Goal: Task Accomplishment & Management: Use online tool/utility

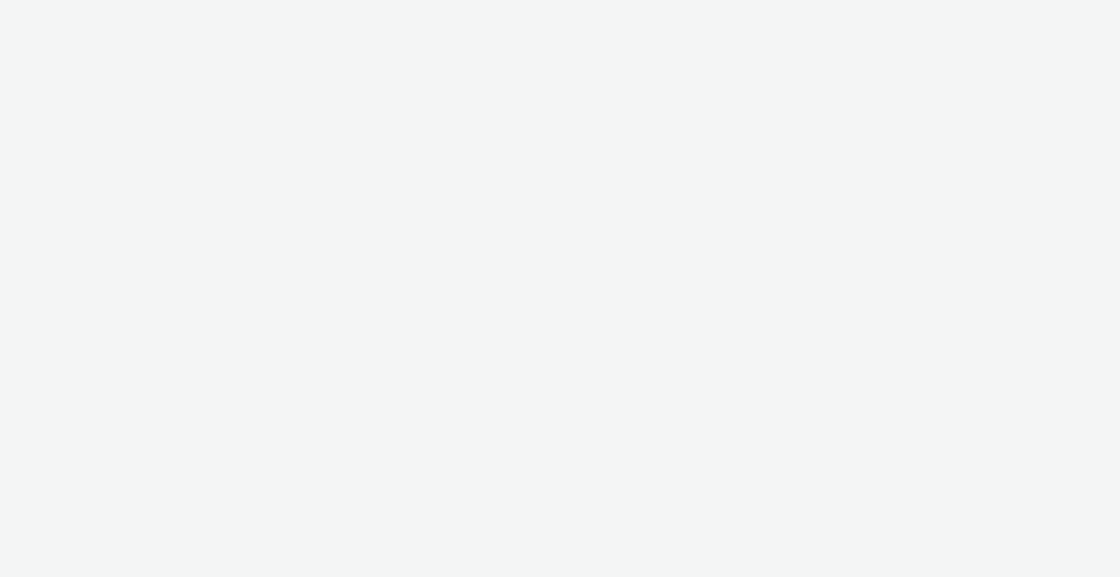
select select "2fc77e36-bb93-4aa3-9dff-dcb08e02eac6"
select select "2405a9d4-3350-4458-8d06-44f78962fa76"
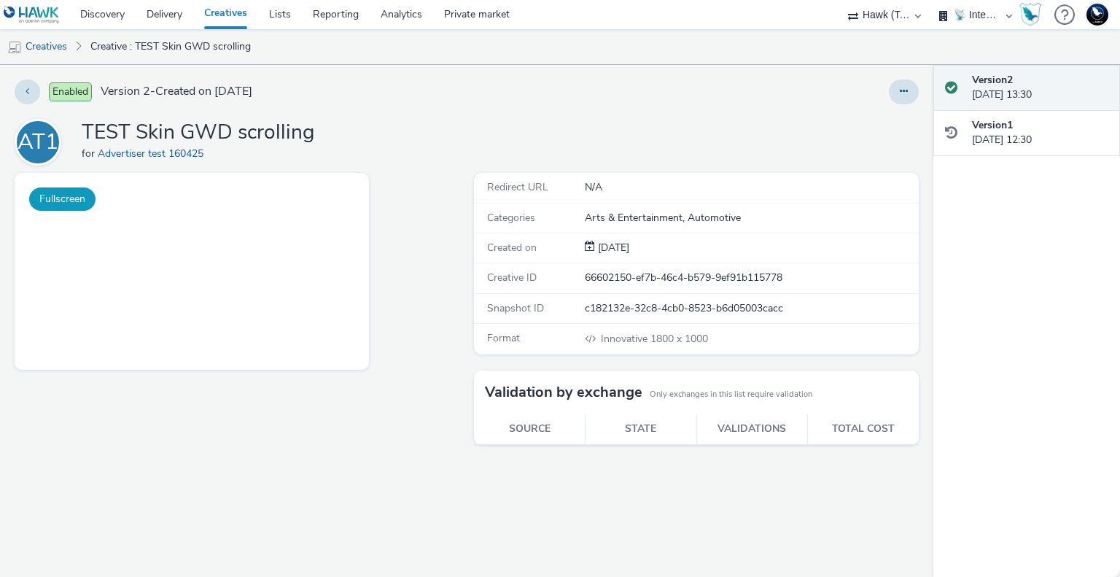
click at [72, 192] on button "Fullscreen" at bounding box center [62, 198] width 66 height 23
click at [898, 92] on button at bounding box center [903, 91] width 30 height 25
click at [847, 119] on link "Edit" at bounding box center [863, 120] width 109 height 29
click at [840, 122] on link "Edit" at bounding box center [863, 120] width 109 height 29
click at [866, 116] on link "Edit" at bounding box center [863, 120] width 109 height 29
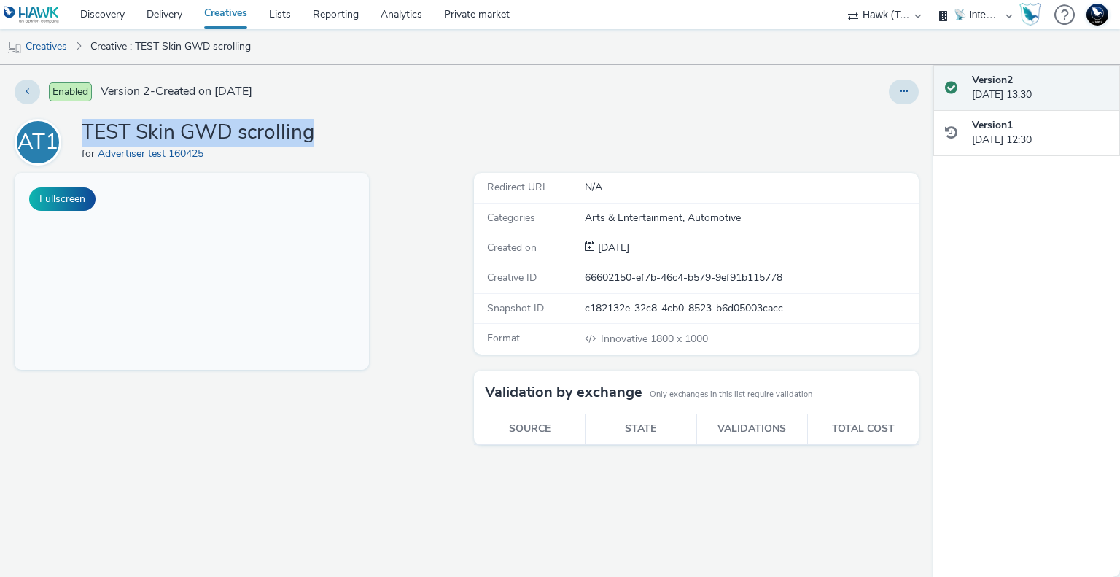
drag, startPoint x: 316, startPoint y: 130, endPoint x: 95, endPoint y: 133, distance: 220.9
click at [84, 135] on div "AT1 TEST Skin GWD scrolling for Advertiser test 160425" at bounding box center [467, 142] width 904 height 47
copy h1 "TEST Skin GWD scrolling"
click at [277, 136] on h1 "TEST Skin GWD scrolling" at bounding box center [198, 133] width 233 height 28
drag, startPoint x: 344, startPoint y: 137, endPoint x: 81, endPoint y: 136, distance: 263.1
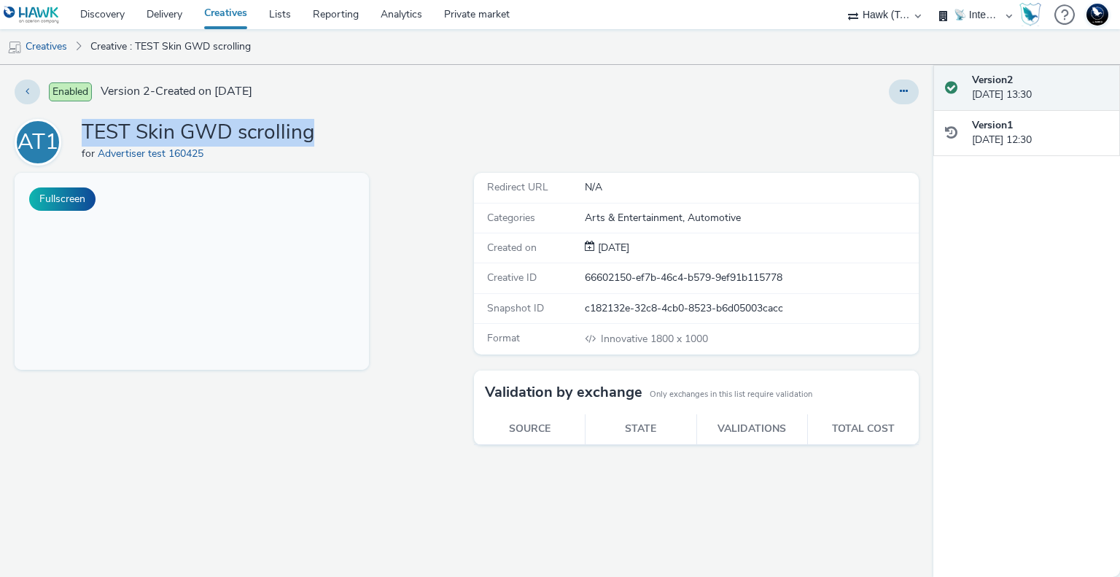
click at [81, 136] on div "AT1 TEST Skin GWD scrolling for Advertiser test 160425" at bounding box center [467, 142] width 904 height 47
copy h1 "TEST Skin GWD scrolling"
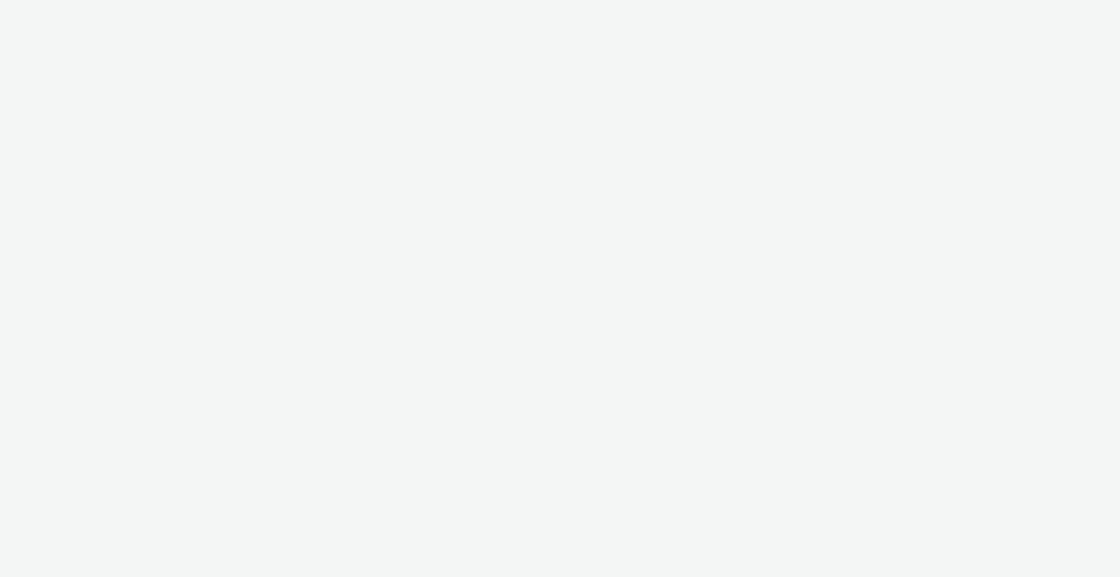
select select "2fc77e36-bb93-4aa3-9dff-dcb08e02eac6"
select select "2405a9d4-3350-4458-8d06-44f78962fa76"
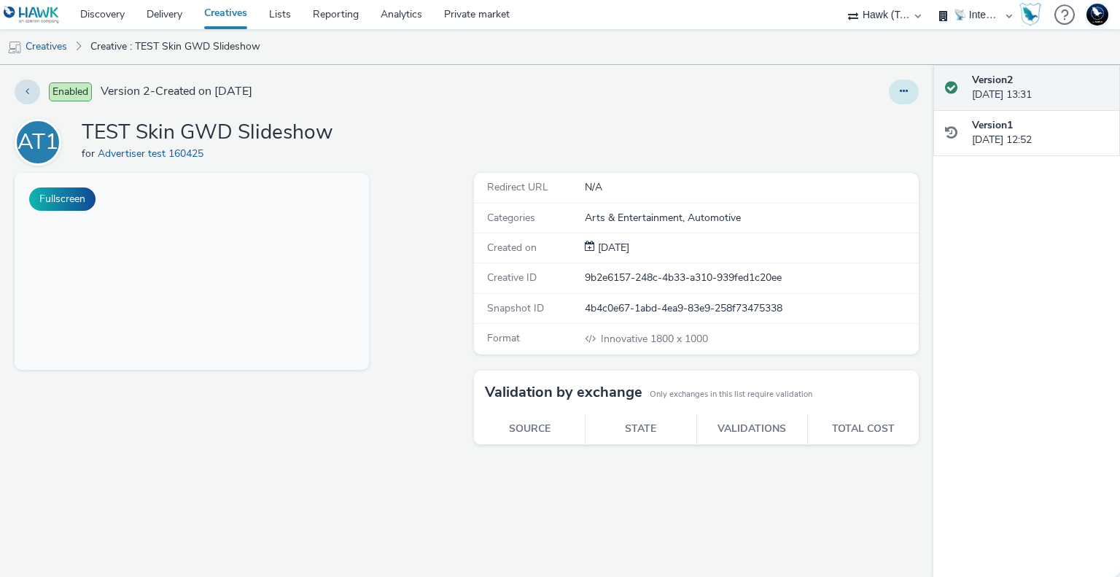
click at [905, 96] on icon at bounding box center [903, 91] width 8 height 10
click at [849, 127] on link "Edit" at bounding box center [863, 120] width 109 height 29
drag, startPoint x: 374, startPoint y: 129, endPoint x: 86, endPoint y: 127, distance: 287.9
click at [86, 127] on div "AT1 TEST Skin GWD Slideshow for Advertiser test 160425" at bounding box center [467, 142] width 904 height 47
copy h1 "TEST Skin GWD Slideshow"
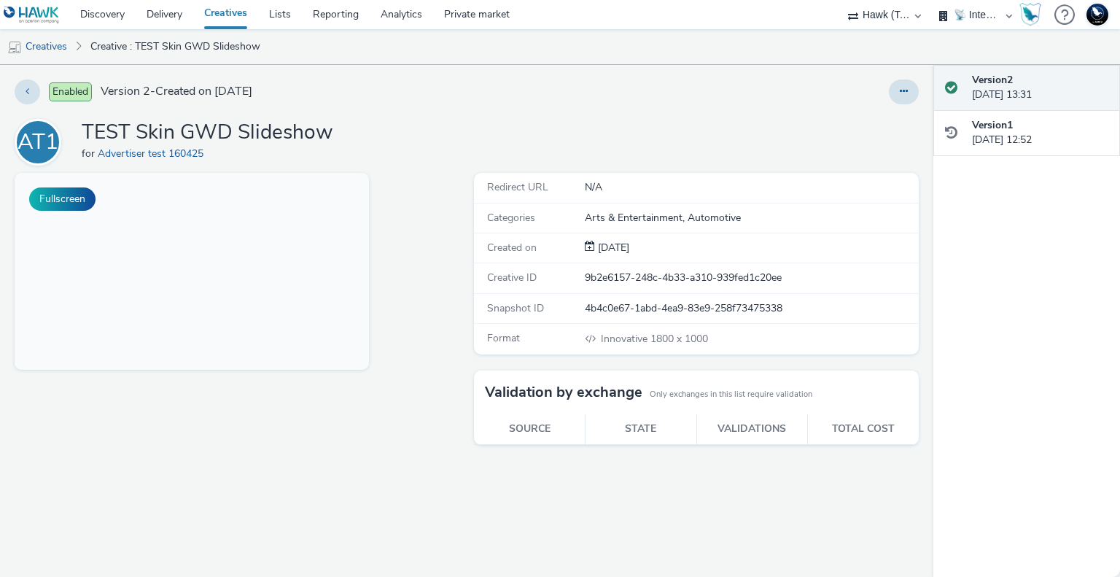
click at [763, 106] on div "Enabled Version 2 - Created on 18 July 2025 AT1 TEST Skin GWD Slideshow for Adv…" at bounding box center [466, 321] width 933 height 512
click at [907, 86] on icon at bounding box center [903, 91] width 8 height 10
click at [864, 113] on link "Edit" at bounding box center [863, 120] width 109 height 29
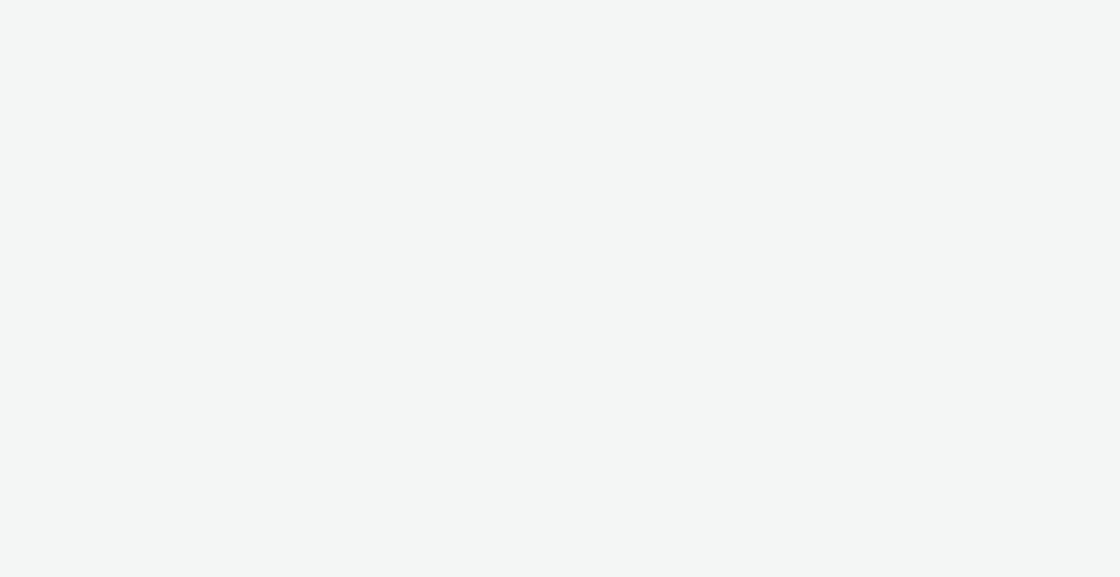
select select "2fc77e36-bb93-4aa3-9dff-dcb08e02eac6"
select select "2405a9d4-3350-4458-8d06-44f78962fa76"
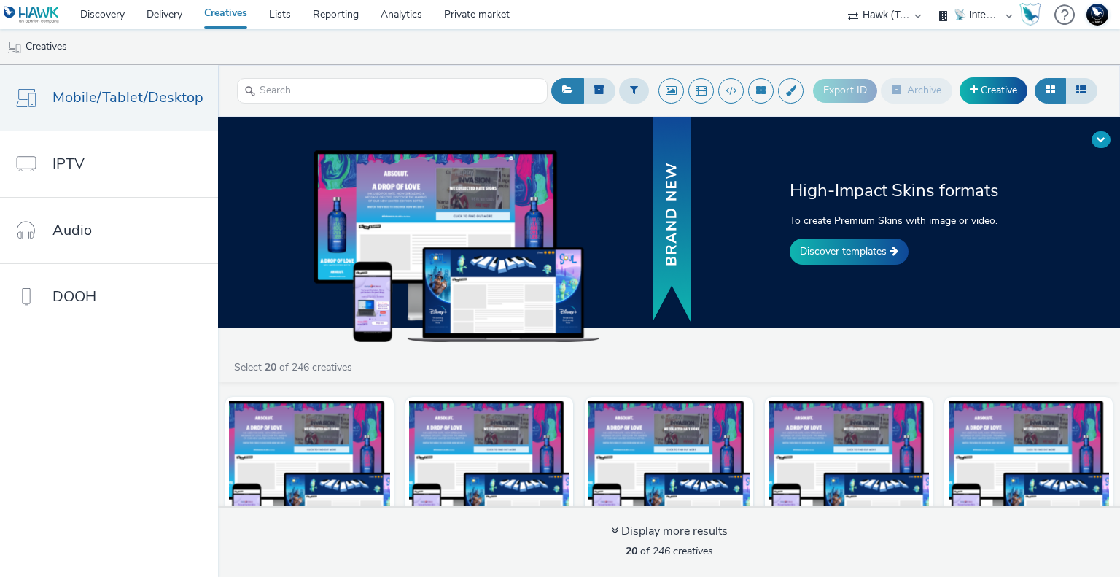
click at [1107, 137] on button at bounding box center [1100, 139] width 19 height 17
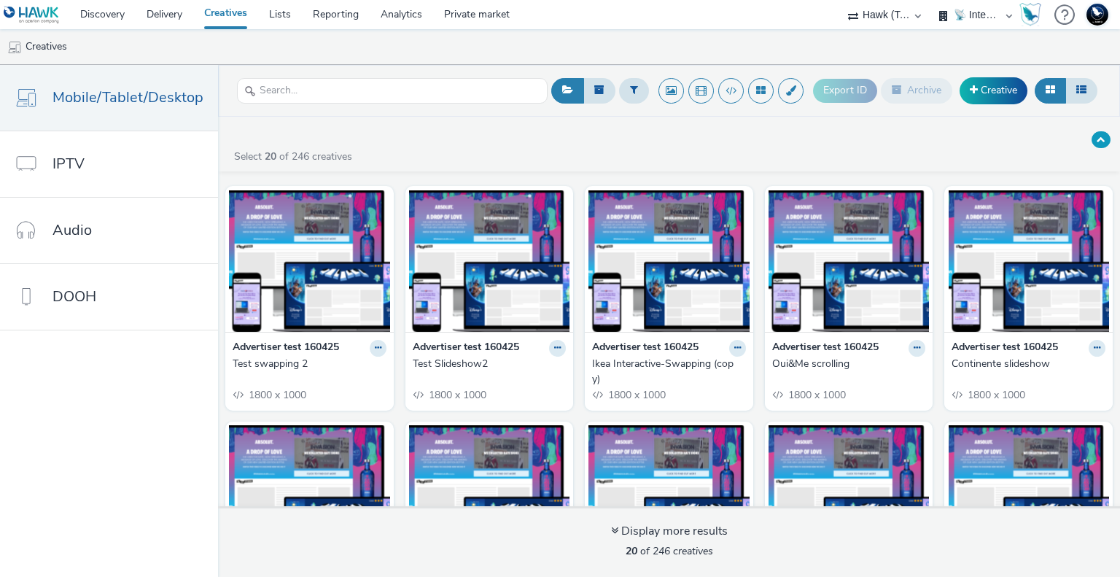
click at [1108, 139] on button at bounding box center [1100, 139] width 19 height 17
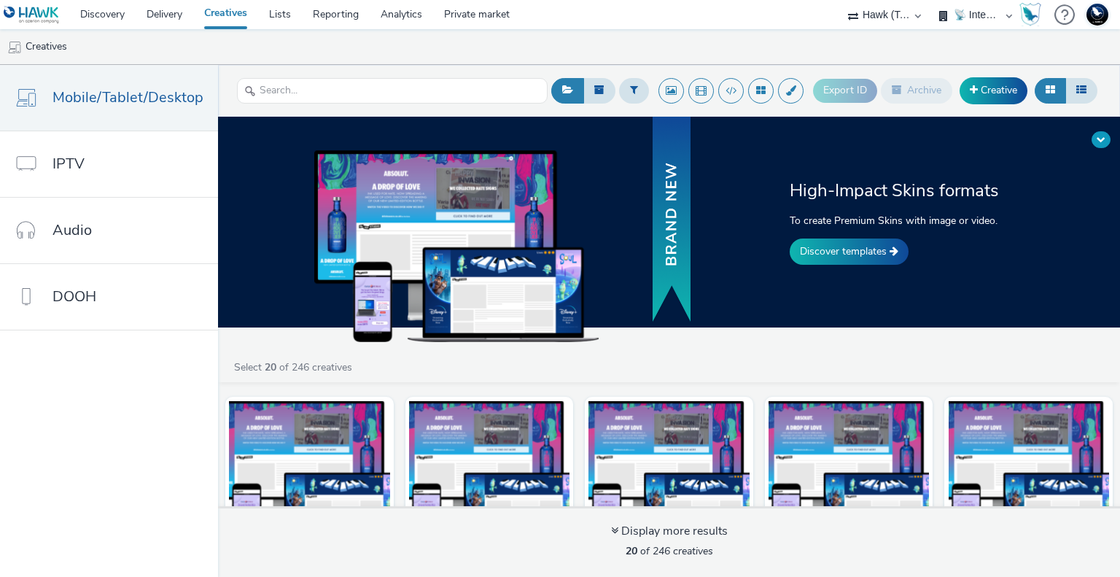
click at [1099, 139] on span at bounding box center [1100, 139] width 9 height 9
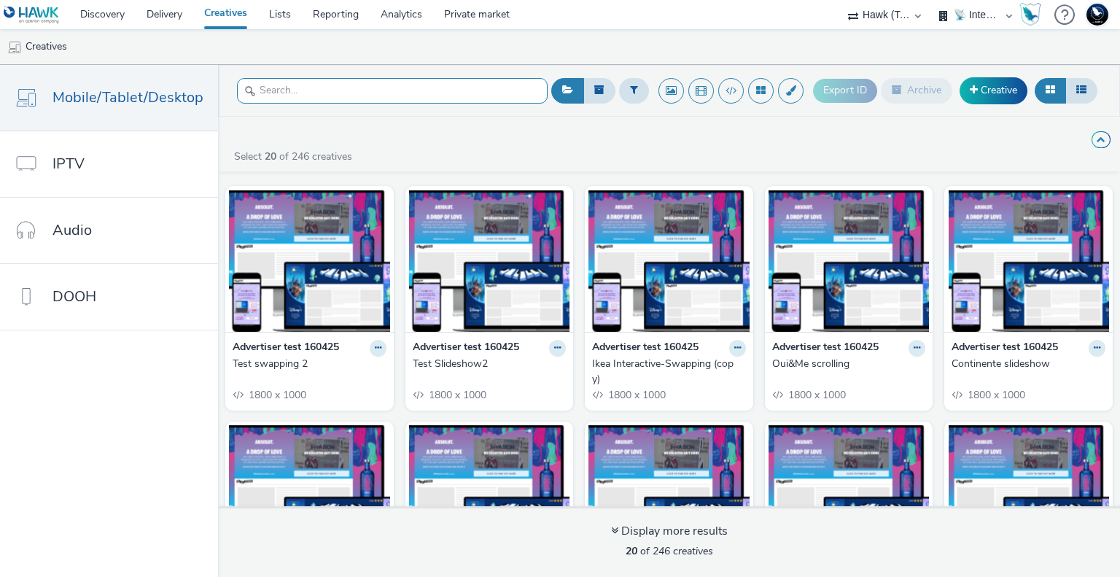
click at [319, 89] on input "text" at bounding box center [392, 91] width 310 height 26
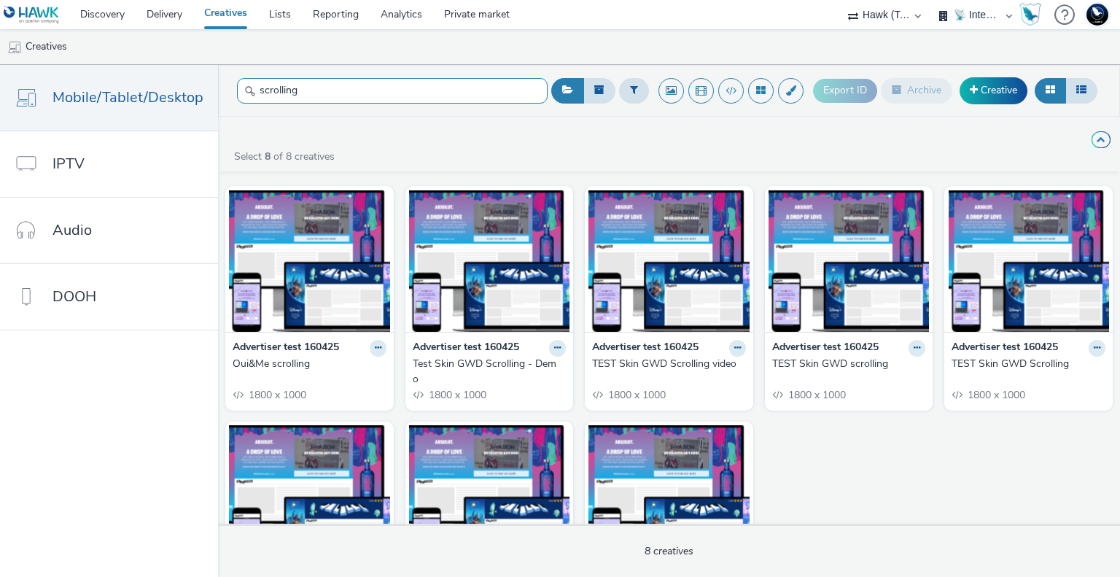
type input "scrolling"
drag, startPoint x: 283, startPoint y: 358, endPoint x: 379, endPoint y: 347, distance: 96.8
click at [379, 347] on button at bounding box center [378, 348] width 17 height 17
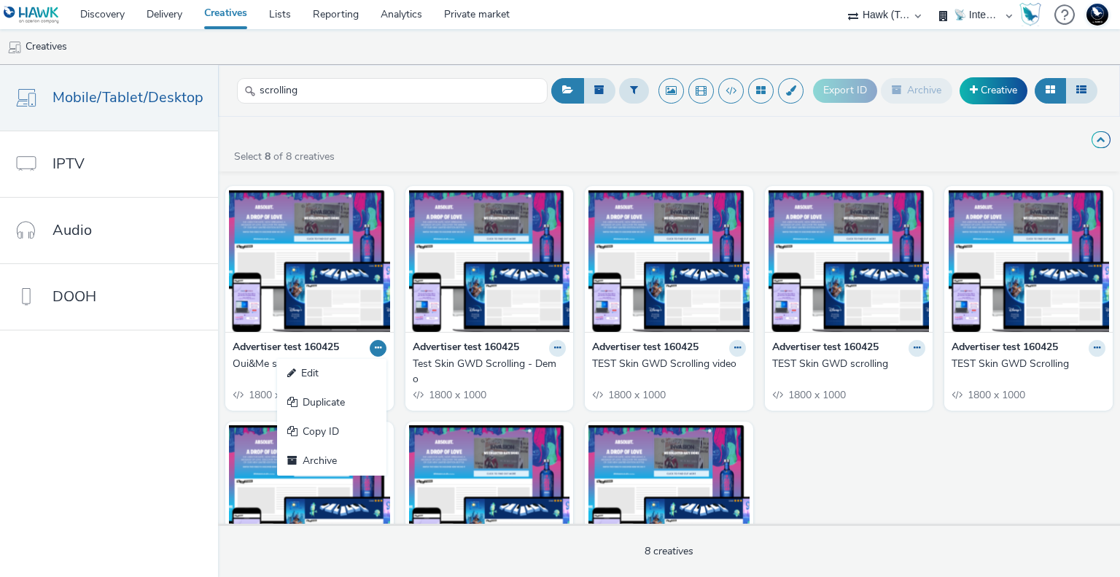
click at [379, 348] on button at bounding box center [378, 348] width 17 height 17
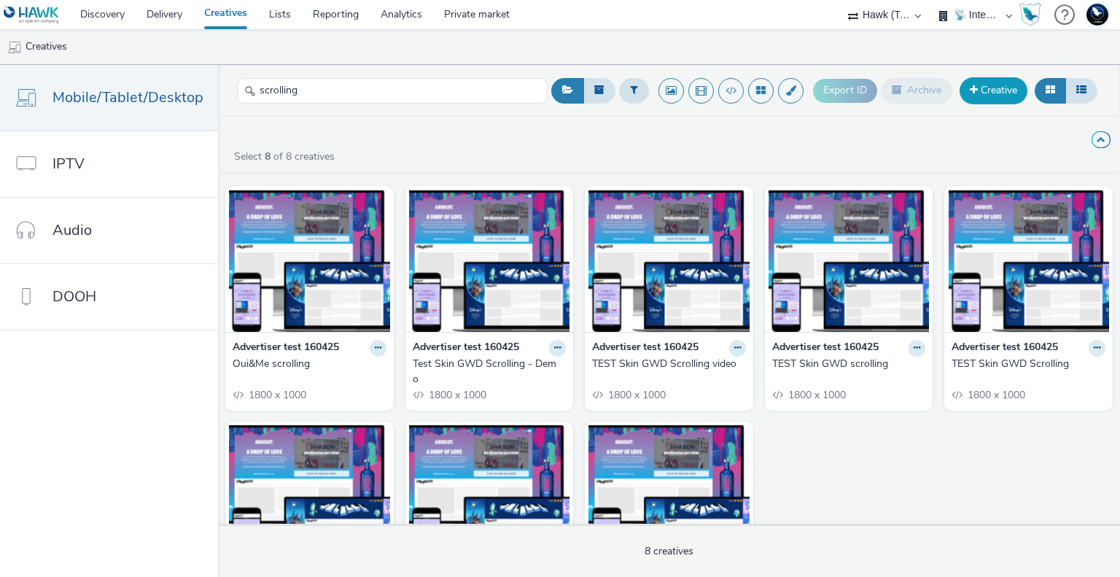
click at [1013, 90] on link "Creative" at bounding box center [993, 90] width 68 height 26
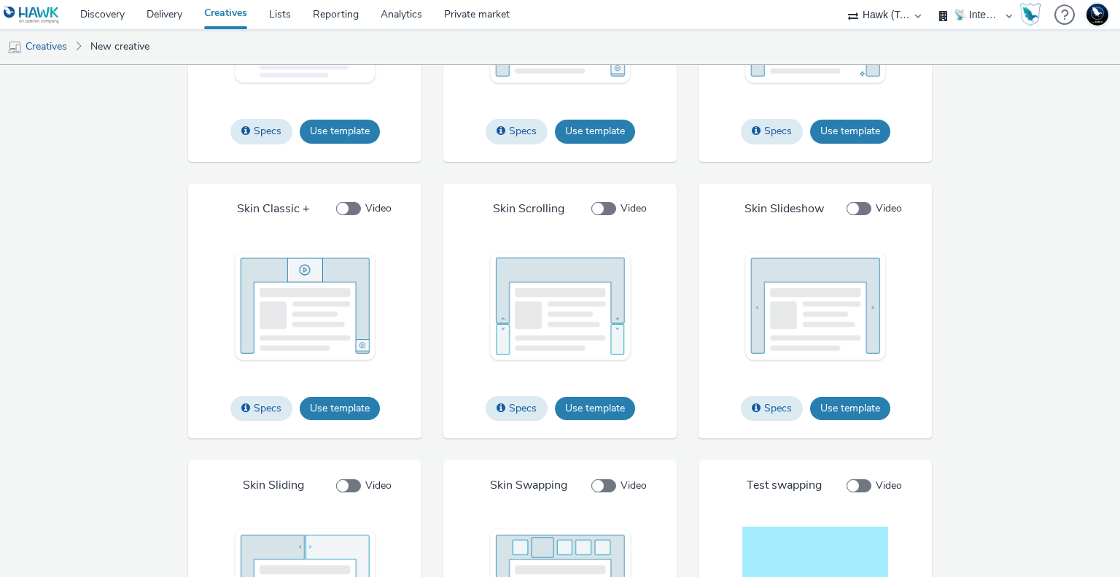
scroll to position [1751, 0]
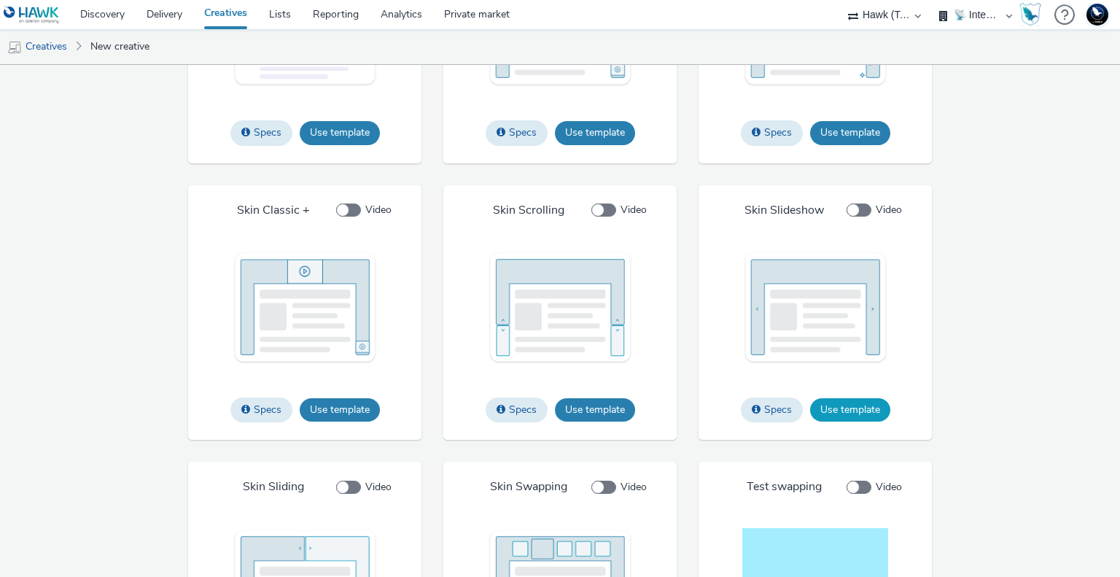
click at [824, 405] on button "Use template" at bounding box center [850, 409] width 80 height 23
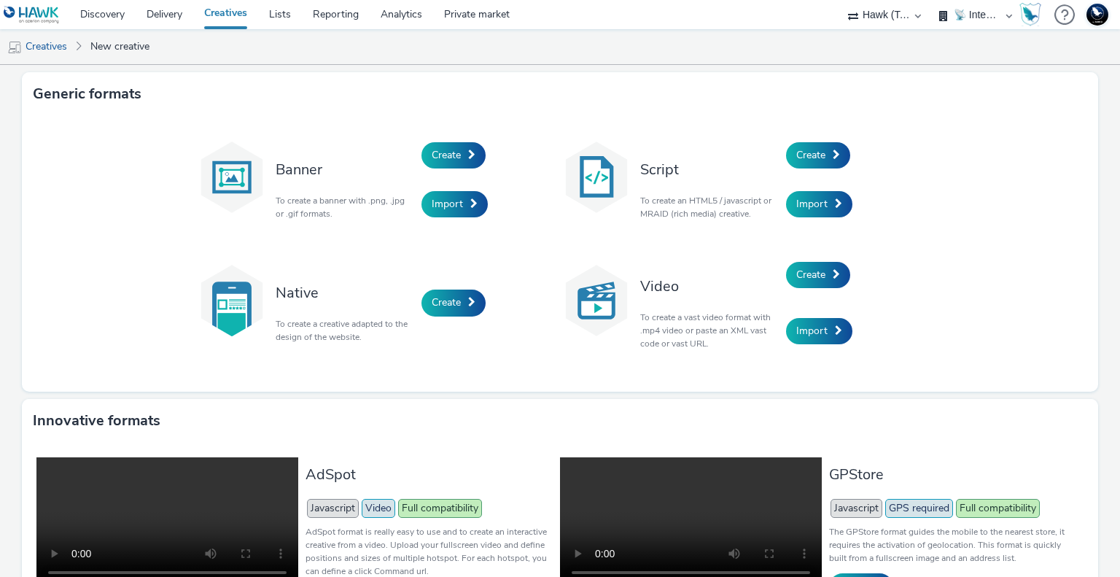
select select "2fc77e36-bb93-4aa3-9dff-dcb08e02eac6"
select select "2405a9d4-3350-4458-8d06-44f78962fa76"
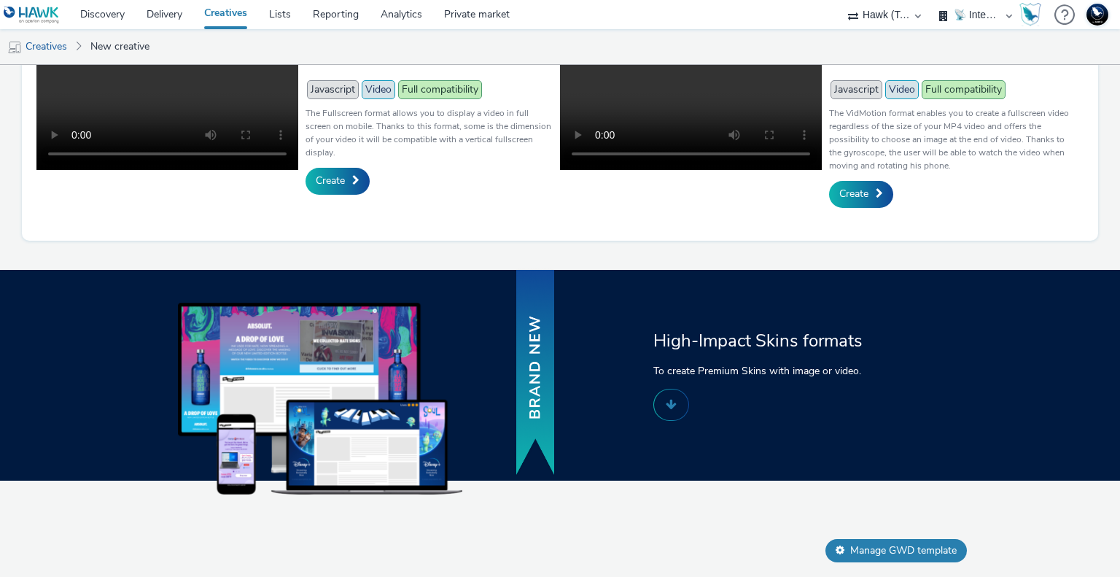
scroll to position [593, 0]
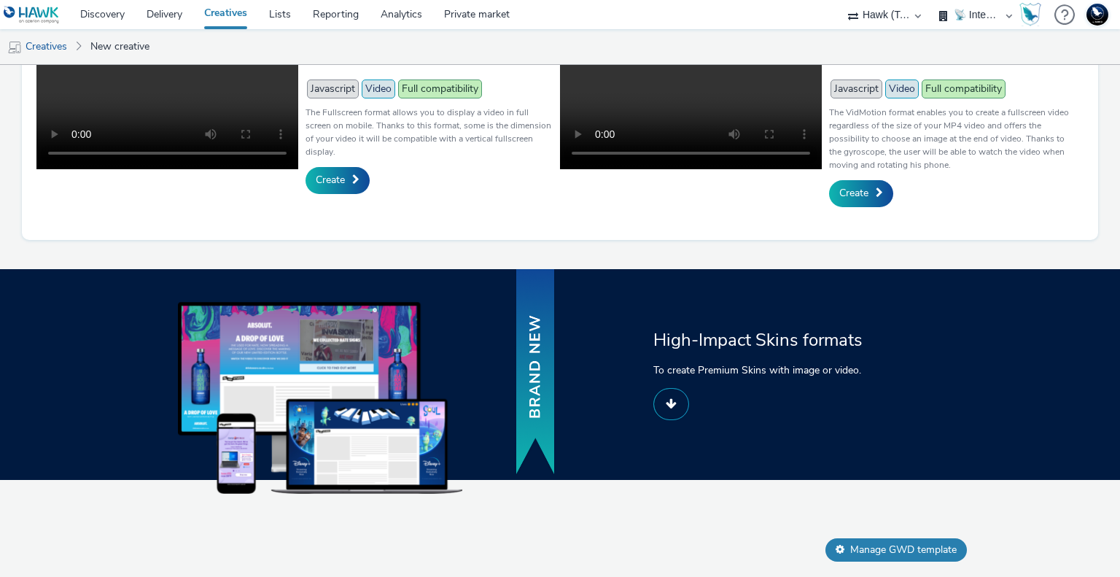
click at [648, 384] on div "High-Impact Skins formats To create Premium Skins with image or video." at bounding box center [789, 374] width 283 height 92
click at [668, 397] on span at bounding box center [670, 403] width 11 height 12
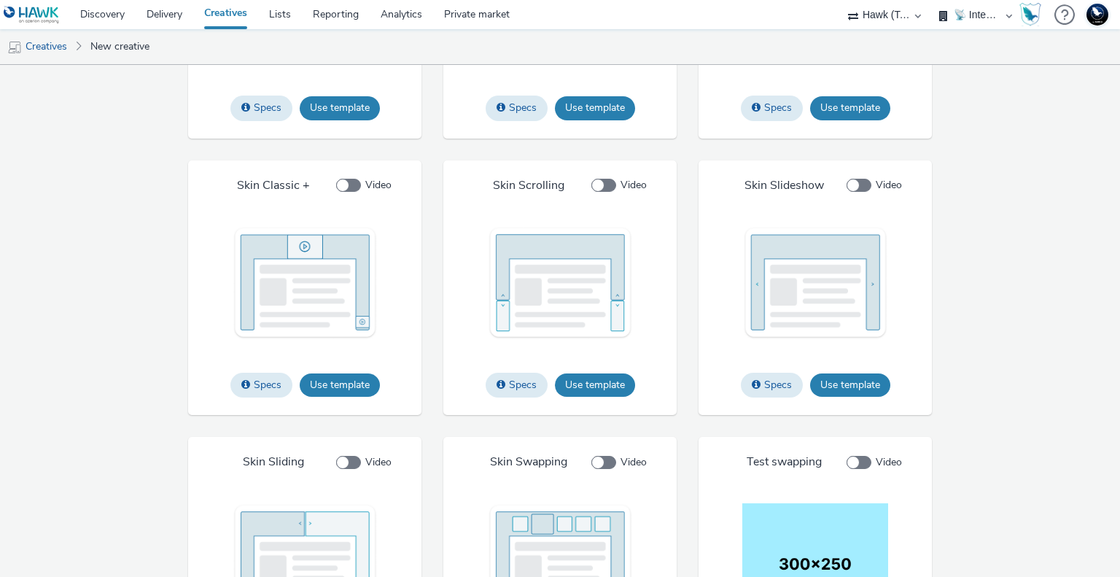
scroll to position [1751, 0]
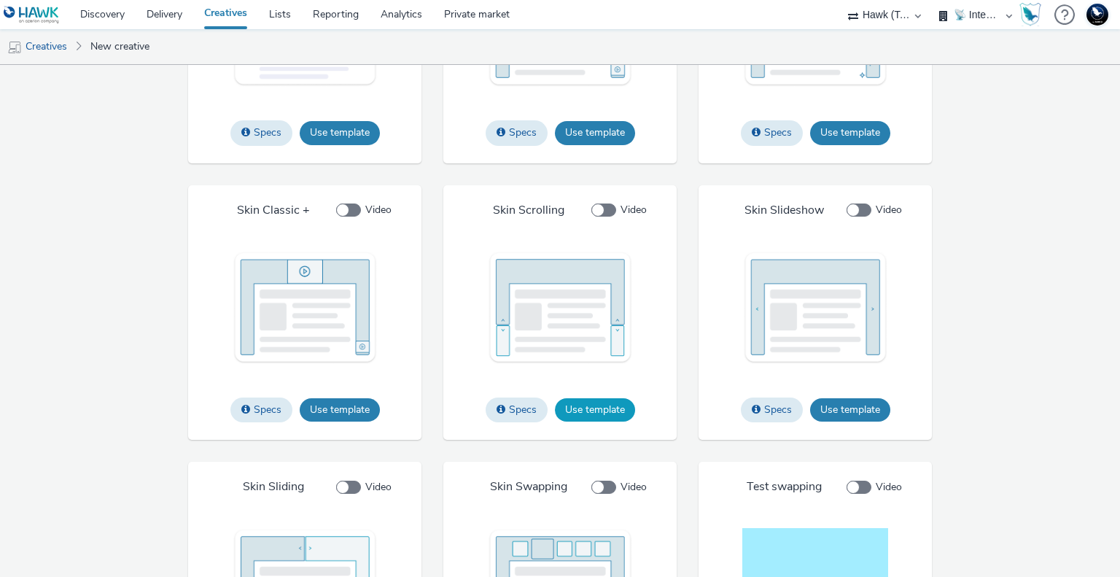
click at [590, 407] on button "Use template" at bounding box center [595, 409] width 80 height 23
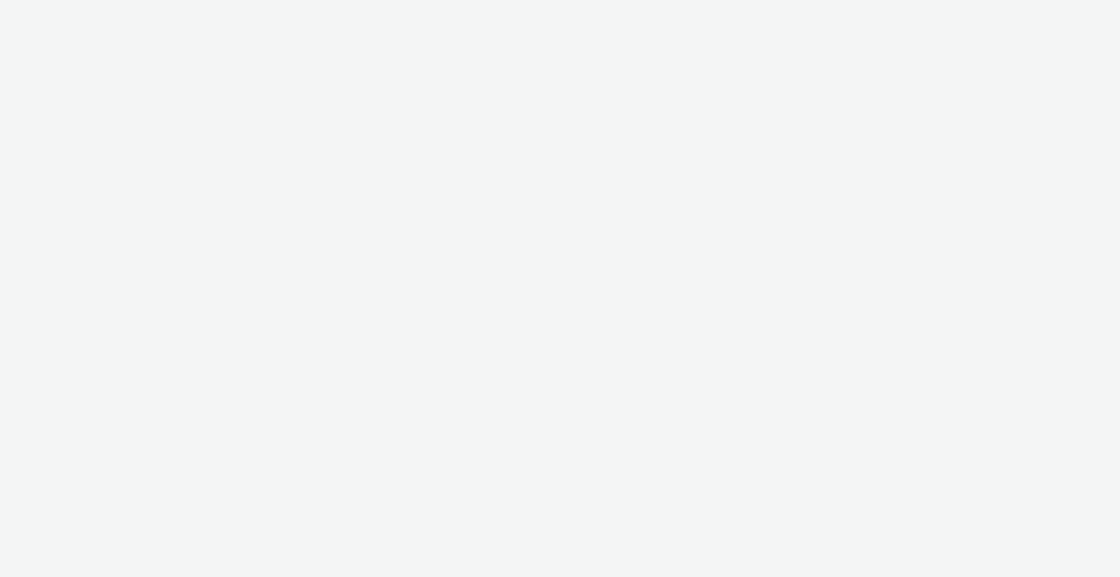
select select "2fc77e36-bb93-4aa3-9dff-dcb08e02eac6"
select select "2405a9d4-3350-4458-8d06-44f78962fa76"
select select "2fc77e36-bb93-4aa3-9dff-dcb08e02eac6"
select select "2405a9d4-3350-4458-8d06-44f78962fa76"
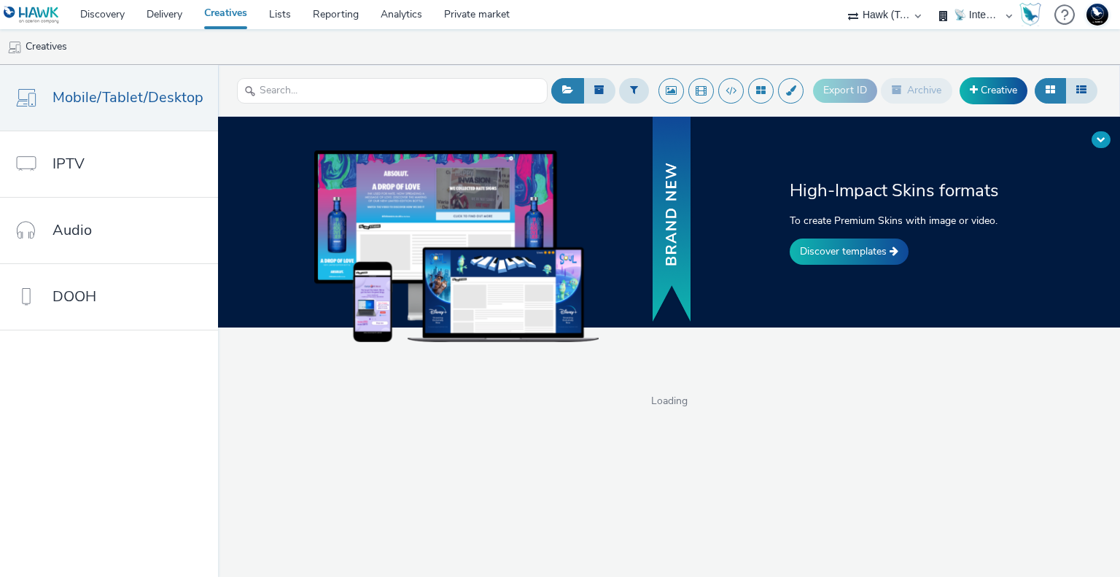
click at [1099, 139] on span at bounding box center [1100, 139] width 9 height 9
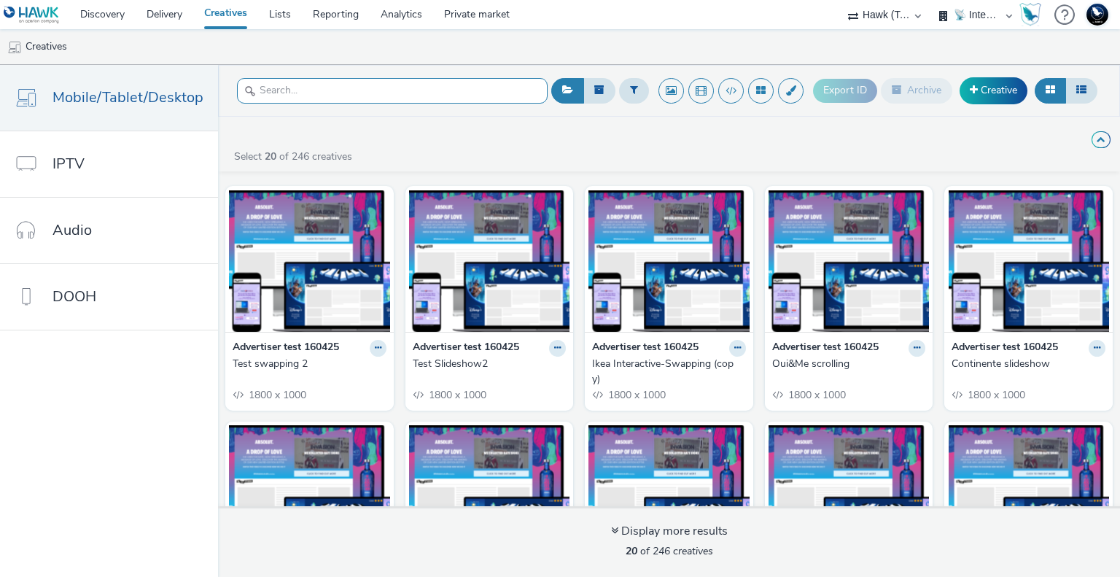
click at [315, 85] on input "text" at bounding box center [392, 91] width 310 height 26
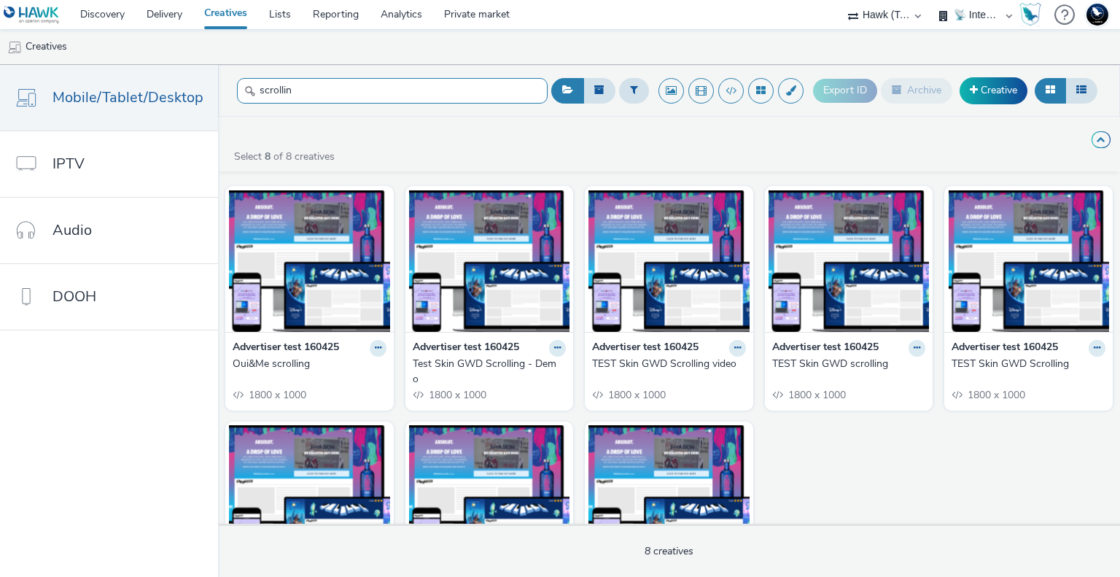
type input "scrollin"
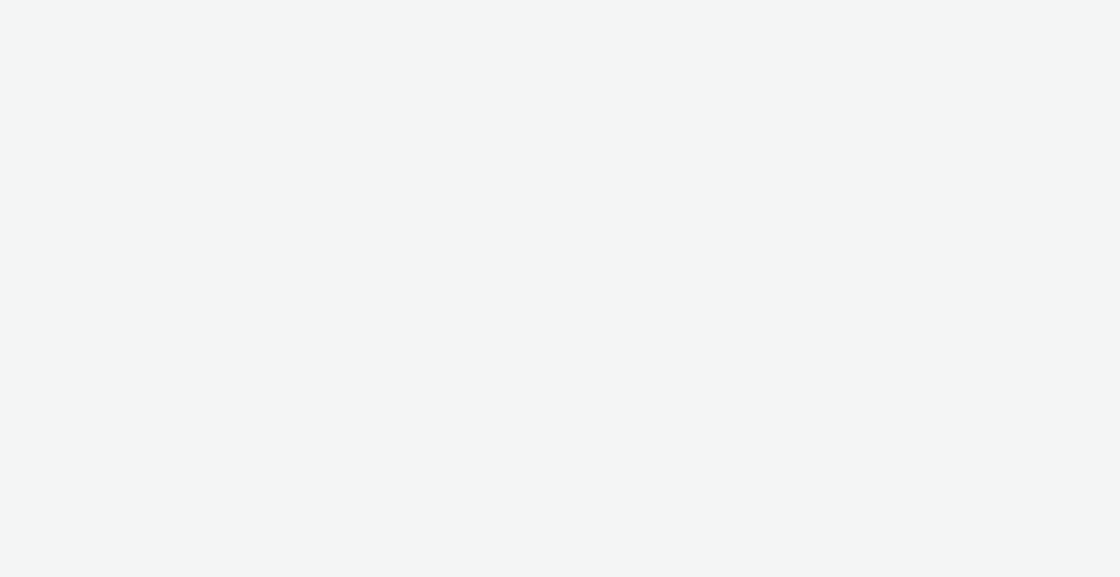
select select "2fc77e36-bb93-4aa3-9dff-dcb08e02eac6"
select select "2405a9d4-3350-4458-8d06-44f78962fa76"
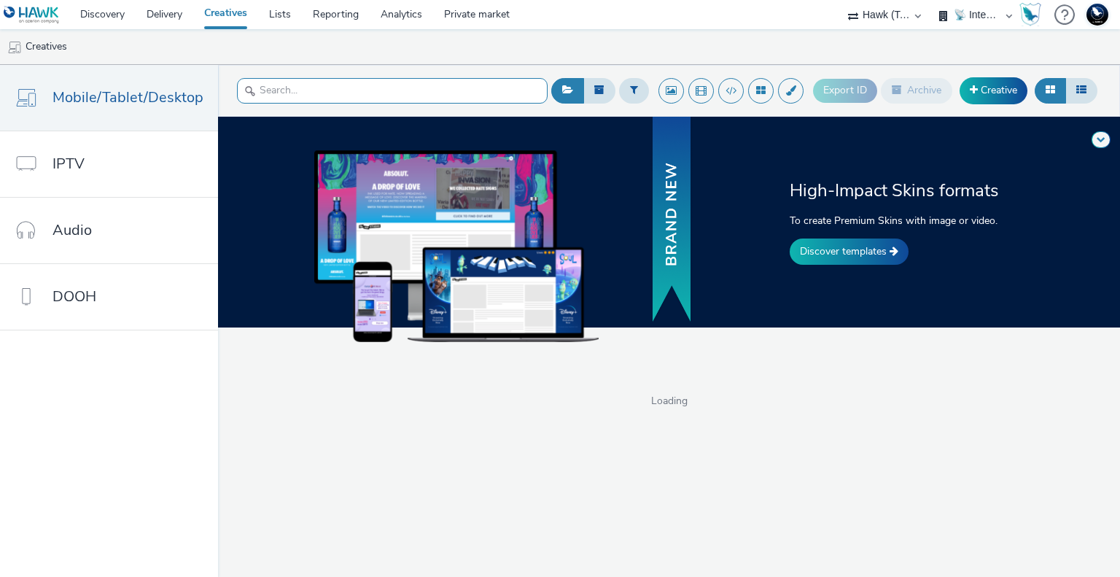
click at [332, 82] on input "text" at bounding box center [392, 91] width 310 height 26
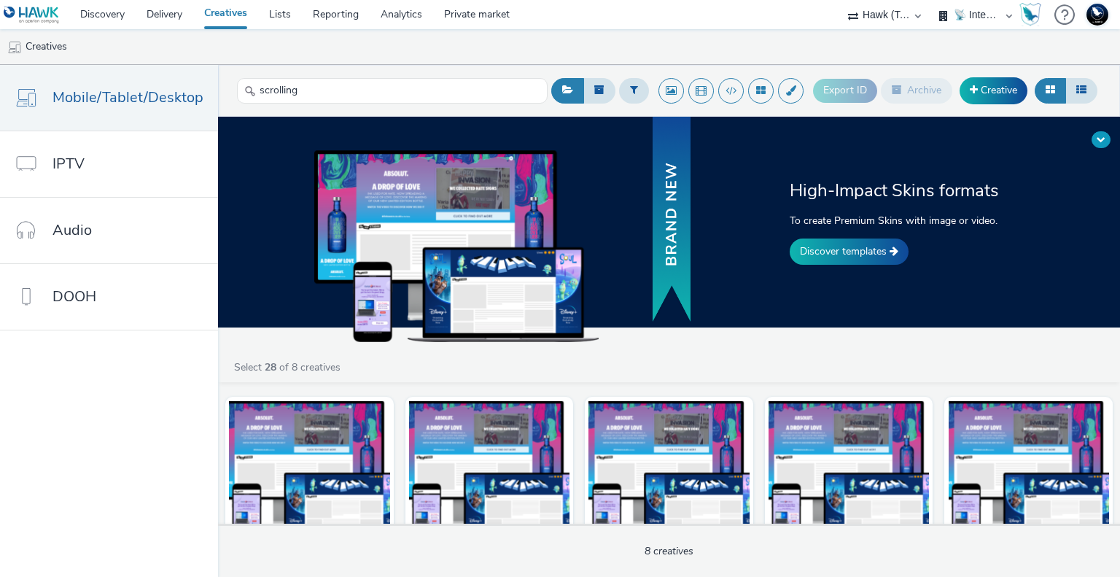
click at [1098, 142] on span at bounding box center [1100, 139] width 9 height 9
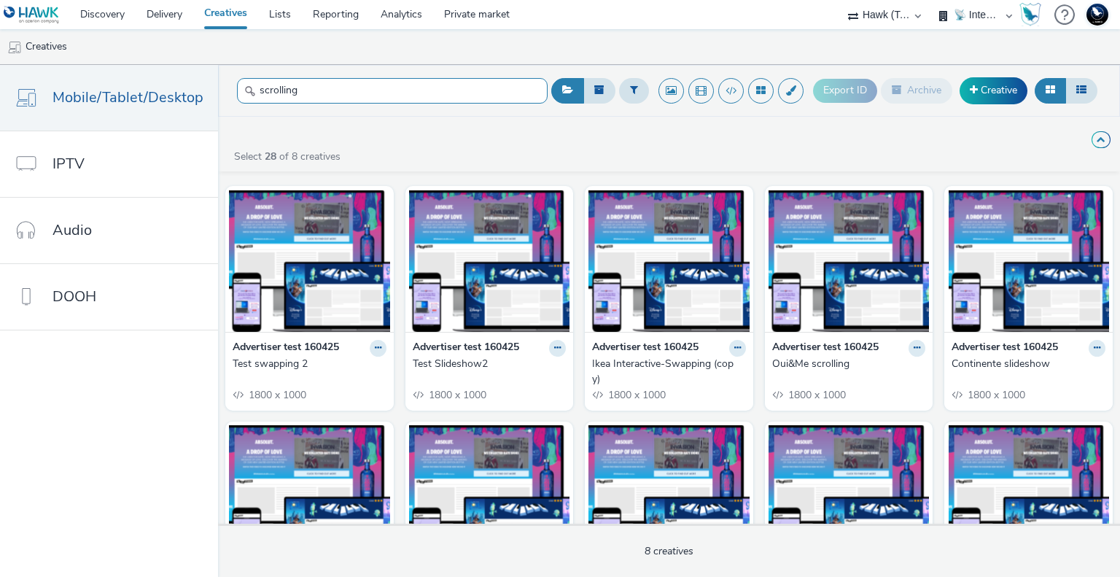
click at [424, 79] on input "scrolling" at bounding box center [392, 91] width 310 height 26
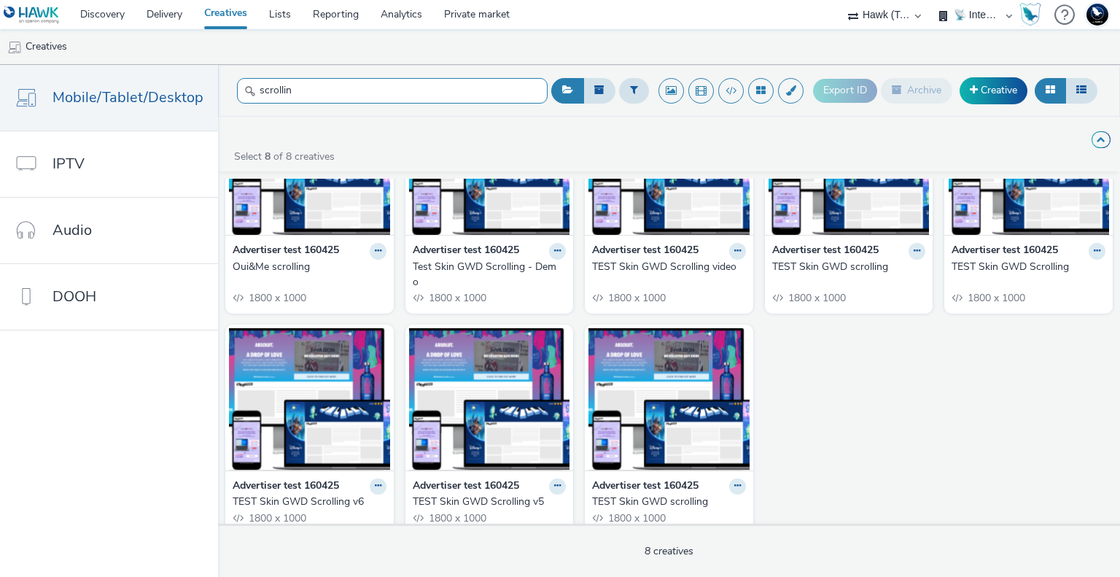
scroll to position [111, 0]
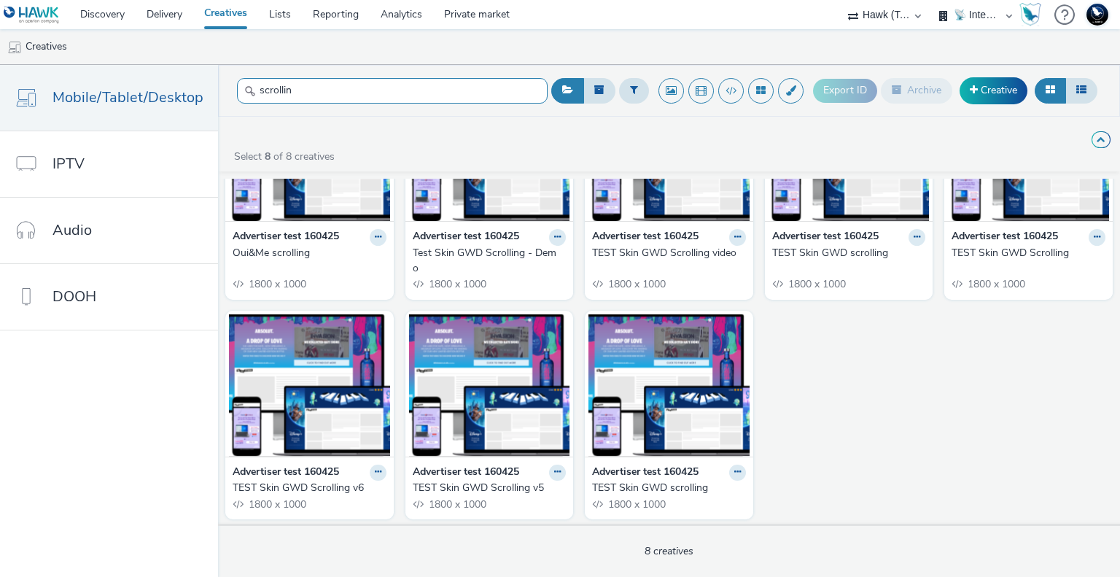
type input "scrollin"
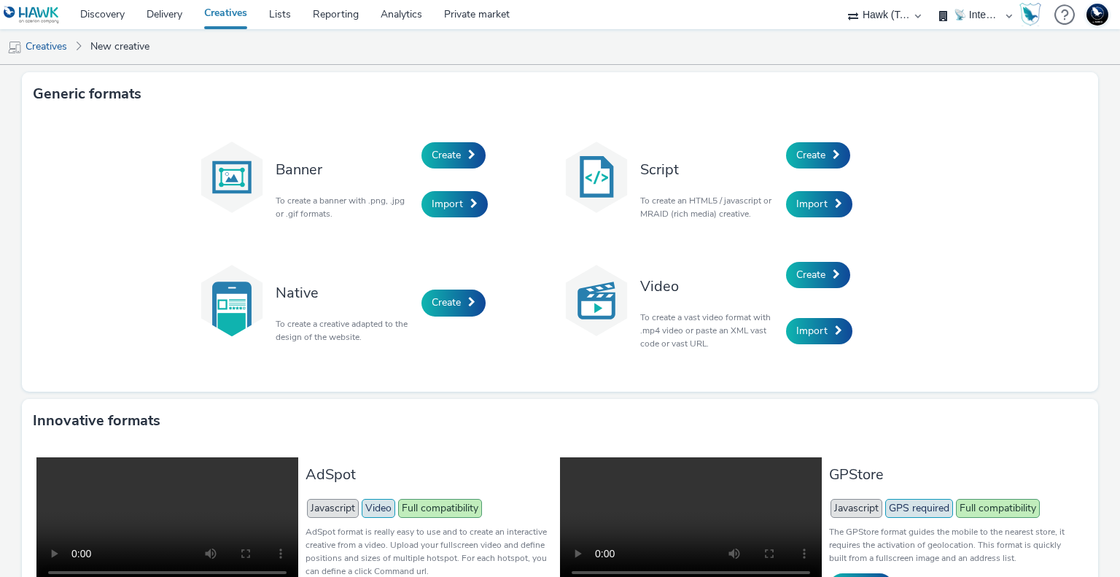
select select "2fc77e36-bb93-4aa3-9dff-dcb08e02eac6"
select select "2405a9d4-3350-4458-8d06-44f78962fa76"
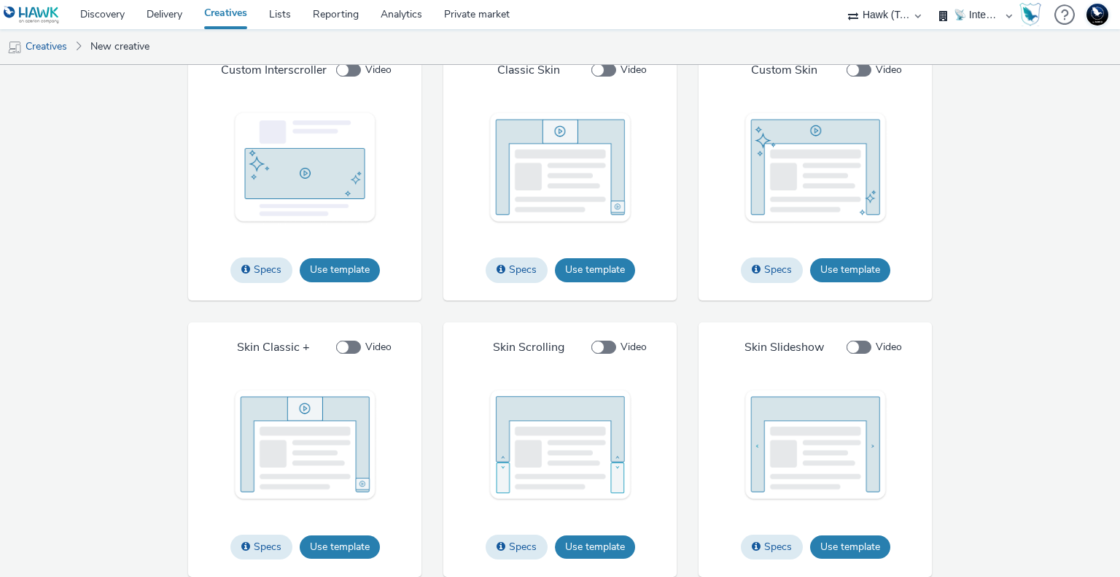
scroll to position [1832, 0]
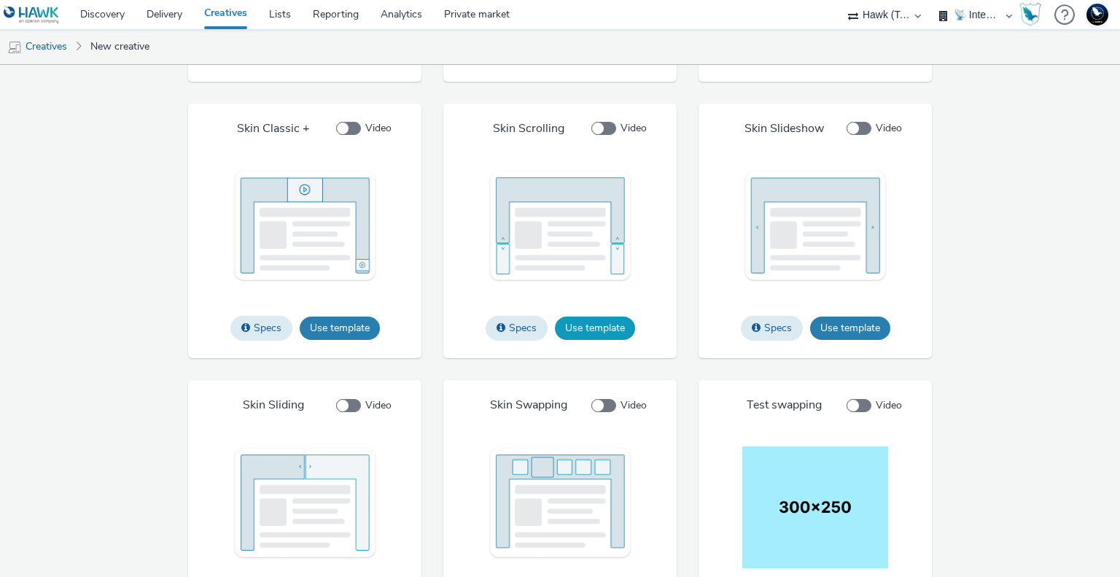
click at [584, 327] on button "Use template" at bounding box center [595, 327] width 80 height 23
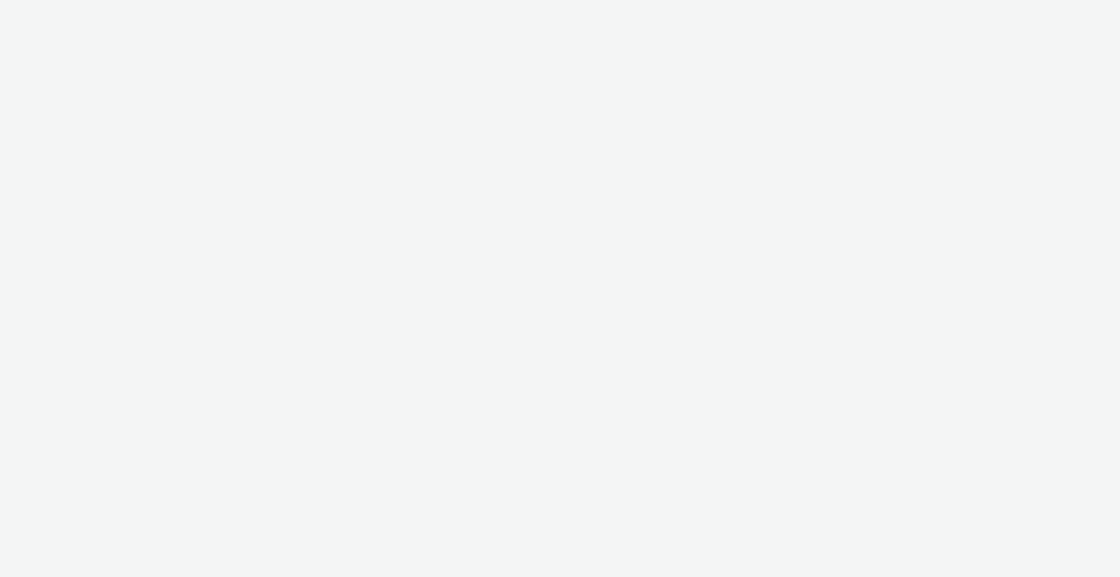
select select "2fc77e36-bb93-4aa3-9dff-dcb08e02eac6"
select select "2405a9d4-3350-4458-8d06-44f78962fa76"
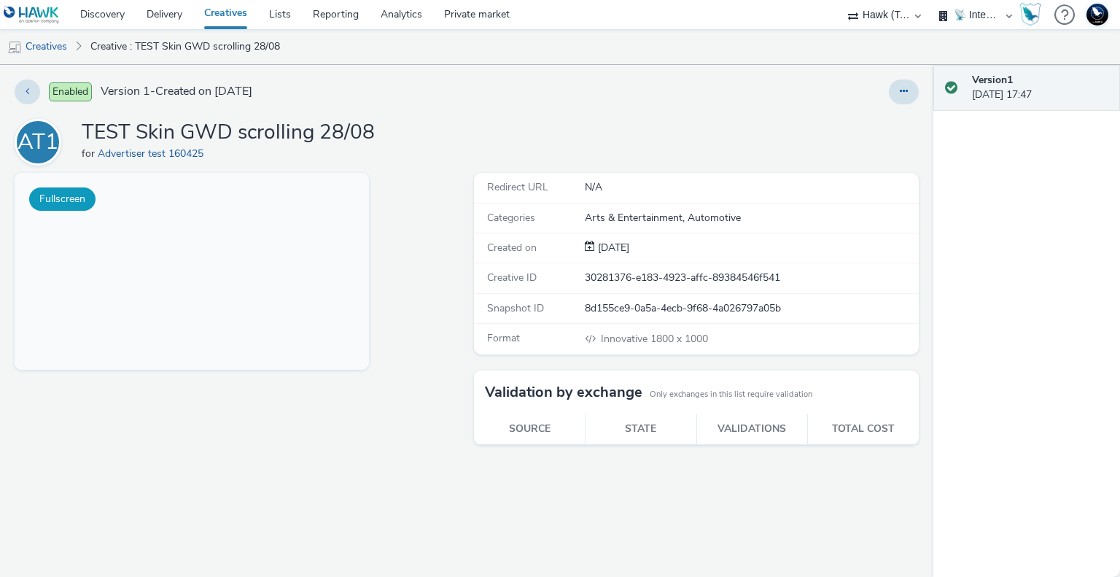
click at [74, 206] on button "Fullscreen" at bounding box center [62, 198] width 66 height 23
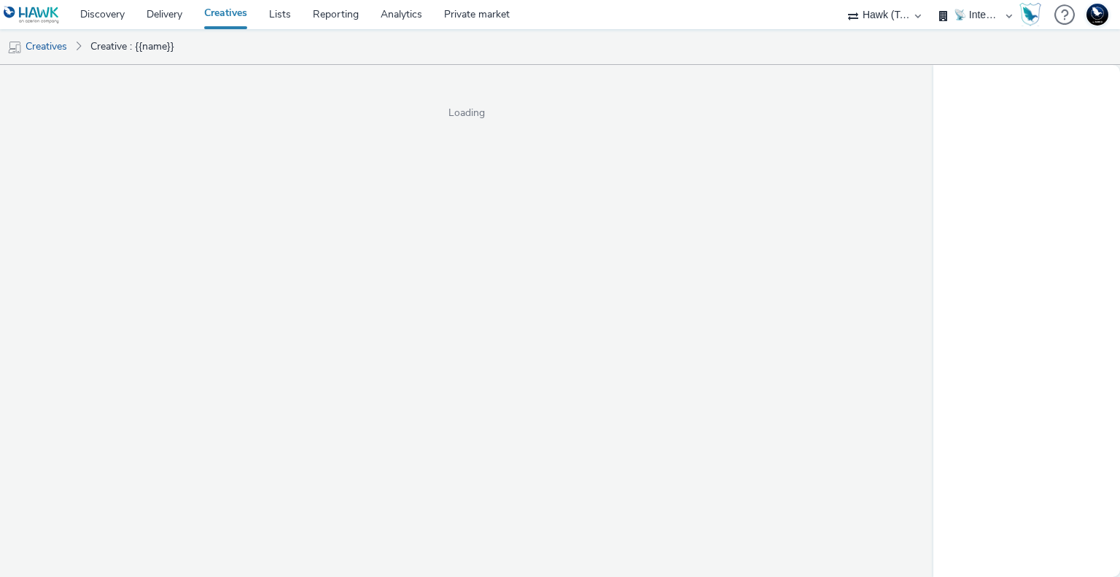
select select "2fc77e36-bb93-4aa3-9dff-dcb08e02eac6"
select select "2405a9d4-3350-4458-8d06-44f78962fa76"
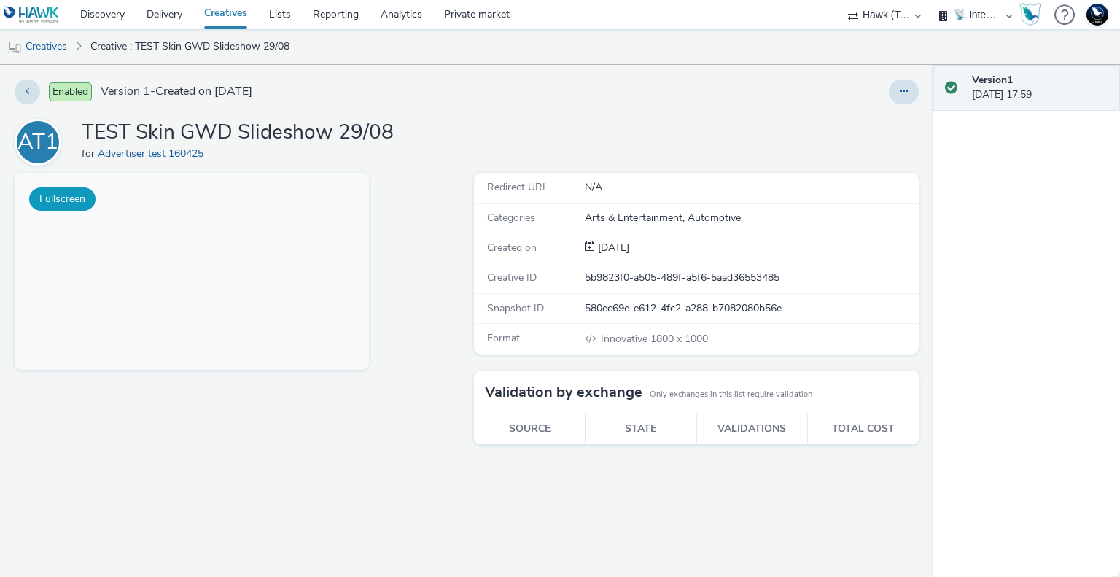
click at [69, 199] on button "Fullscreen" at bounding box center [62, 198] width 66 height 23
